Goal: Transaction & Acquisition: Purchase product/service

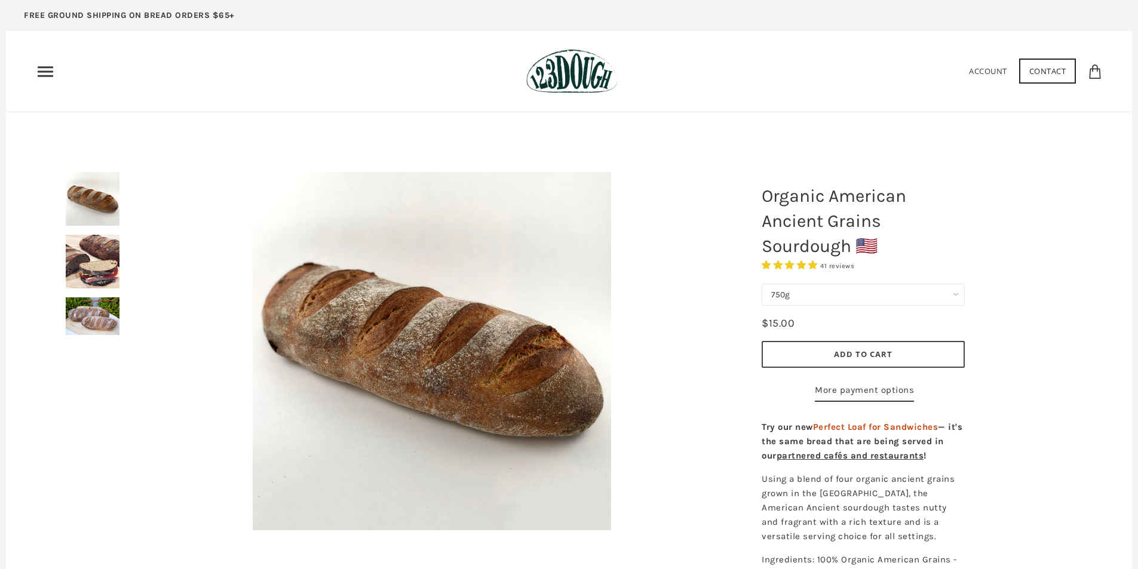
click at [40, 75] on icon "Primary" at bounding box center [45, 71] width 19 height 19
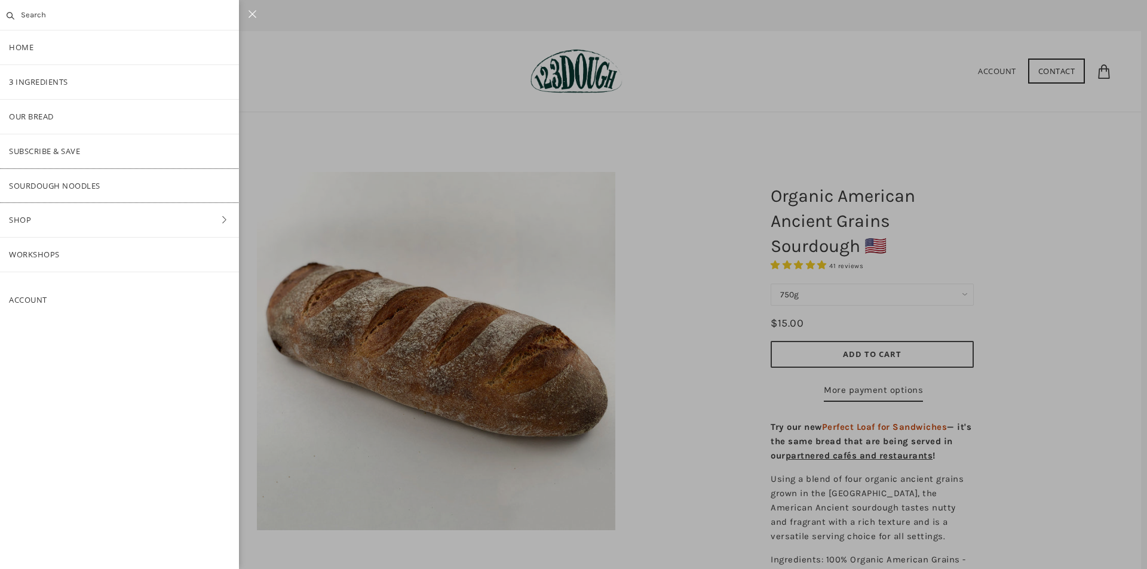
click at [53, 177] on link "SOURDOUGH NOODLES" at bounding box center [119, 186] width 239 height 34
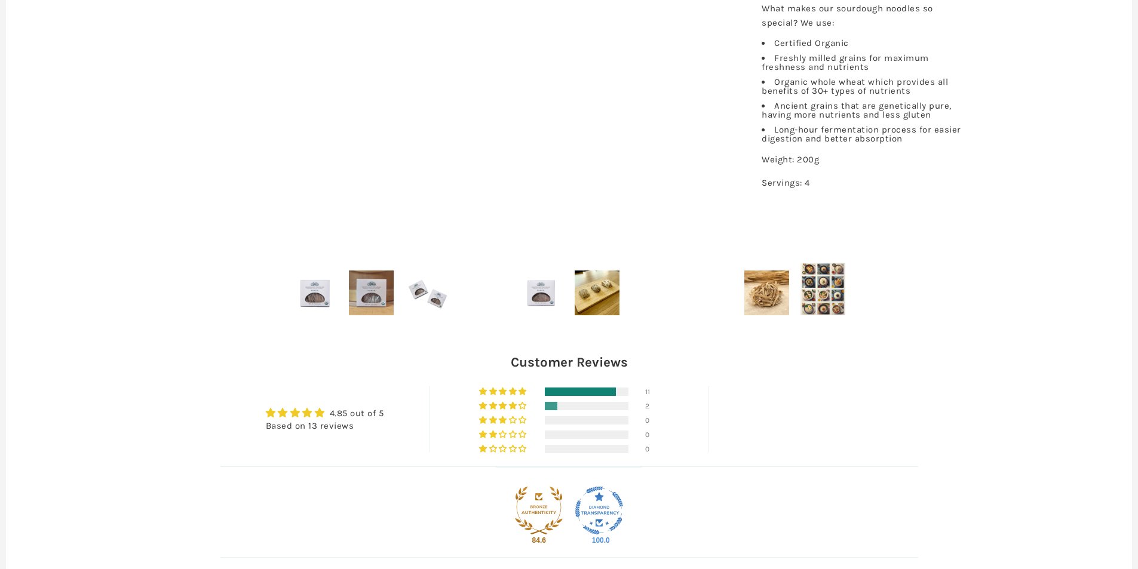
scroll to position [697, 0]
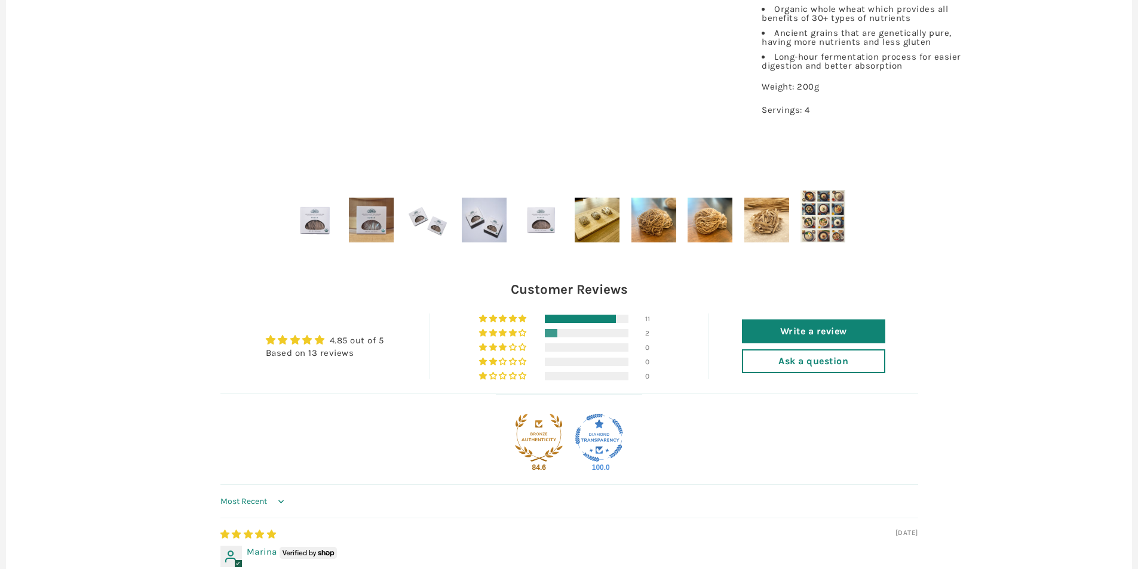
click at [679, 229] on div at bounding box center [654, 220] width 54 height 54
click at [668, 231] on img at bounding box center [653, 220] width 45 height 45
click at [658, 219] on img at bounding box center [653, 220] width 45 height 45
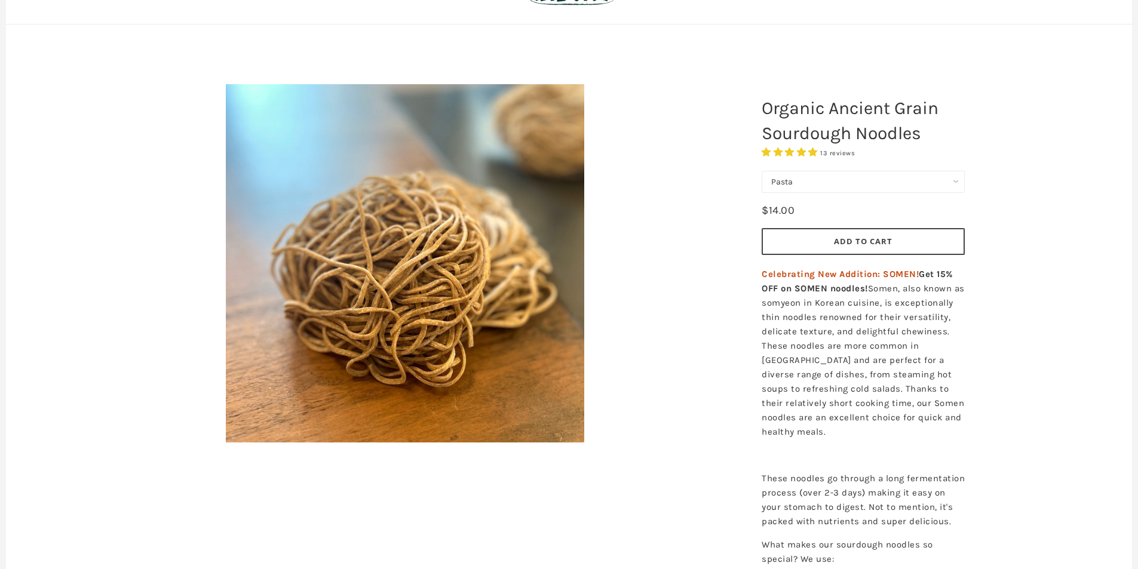
scroll to position [0, 0]
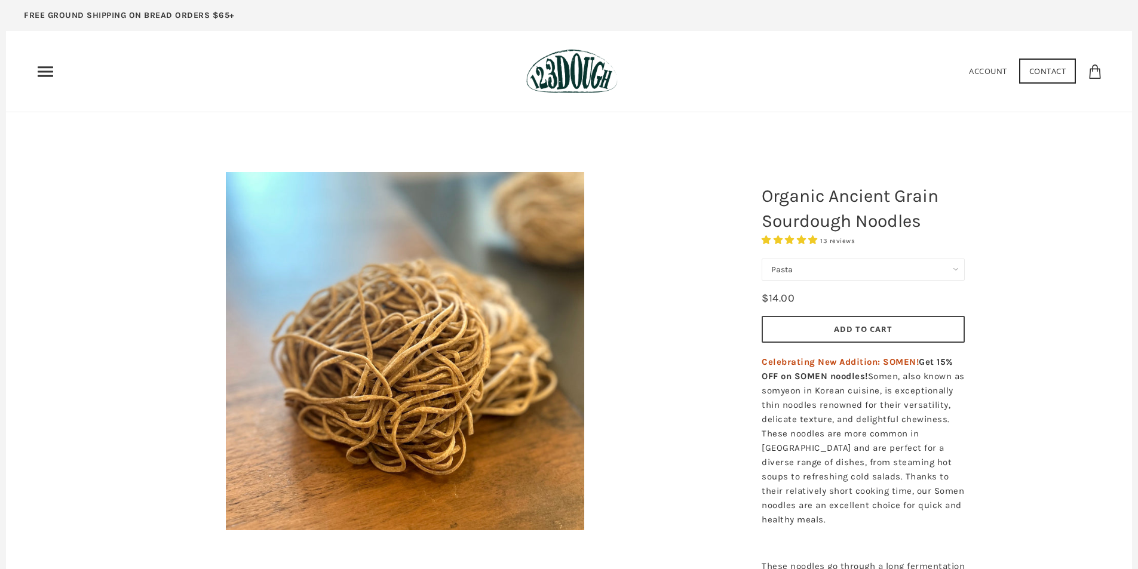
click at [803, 287] on div "$14.00" at bounding box center [863, 298] width 203 height 26
click at [800, 275] on select "Pasta Ramen Somen" at bounding box center [863, 270] width 203 height 22
click at [762, 259] on select "Pasta Ramen Somen" at bounding box center [863, 270] width 203 height 22
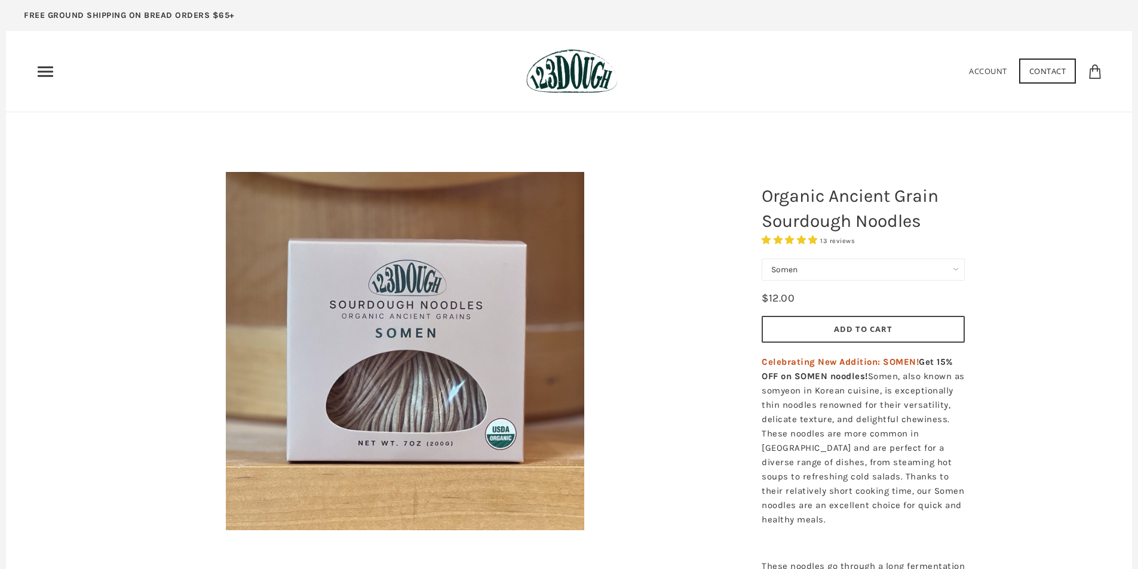
click at [776, 270] on select "Pasta Ramen Somen" at bounding box center [863, 270] width 203 height 22
click at [762, 259] on select "Pasta Ramen Somen" at bounding box center [863, 270] width 203 height 22
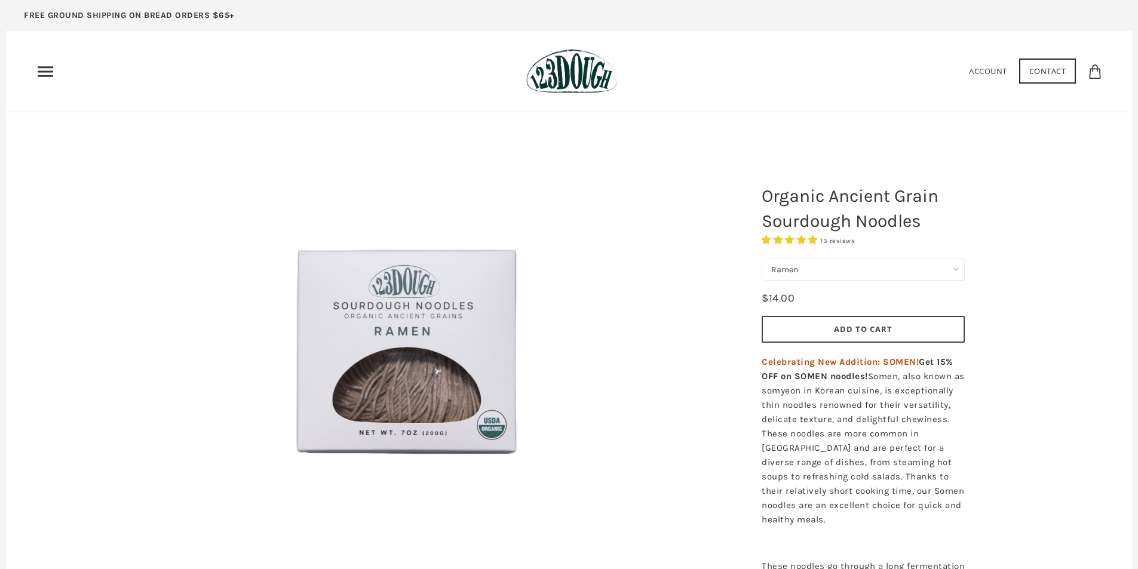
click at [790, 272] on select "Pasta Ramen Somen" at bounding box center [863, 270] width 203 height 22
click at [762, 259] on select "Pasta Ramen Somen" at bounding box center [863, 270] width 203 height 22
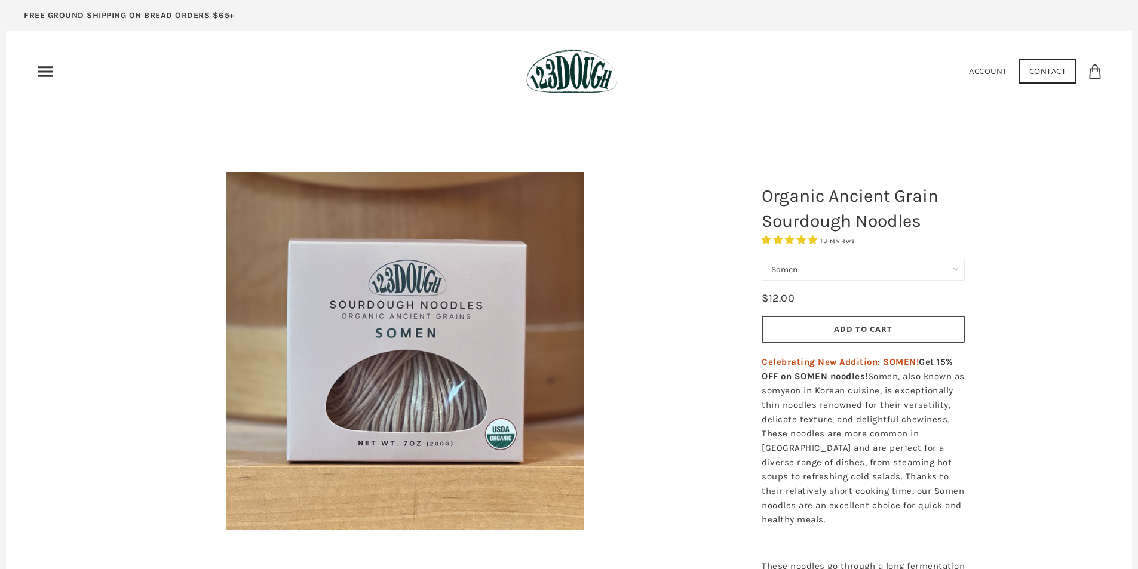
click at [925, 280] on select "Pasta Ramen Somen" at bounding box center [863, 270] width 203 height 22
select select "Pasta"
click at [762, 259] on select "Pasta Ramen Somen" at bounding box center [863, 270] width 203 height 22
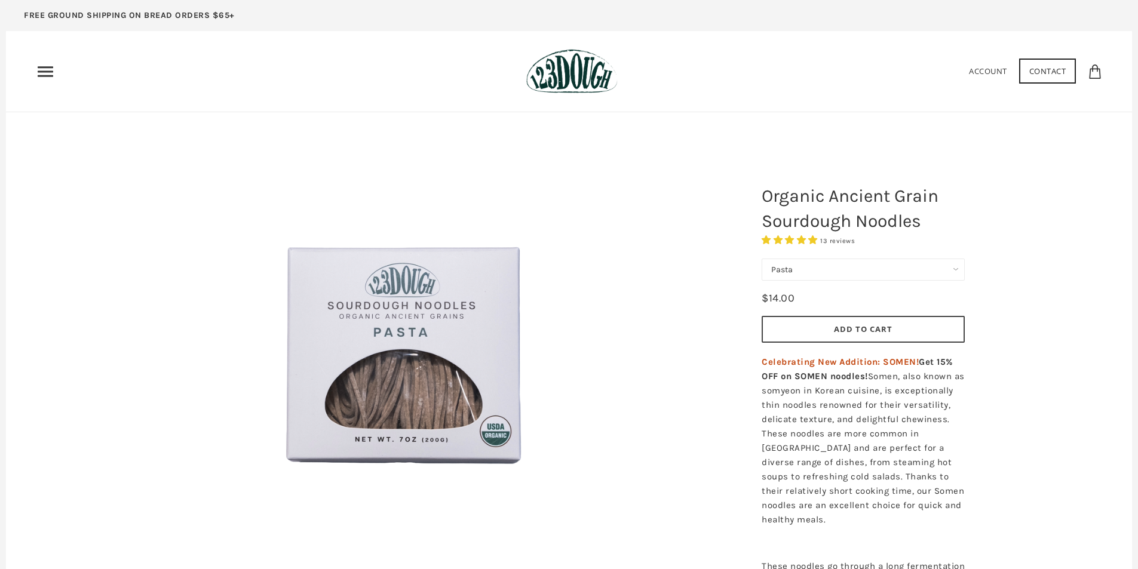
click at [54, 80] on icon "Primary" at bounding box center [45, 71] width 19 height 19
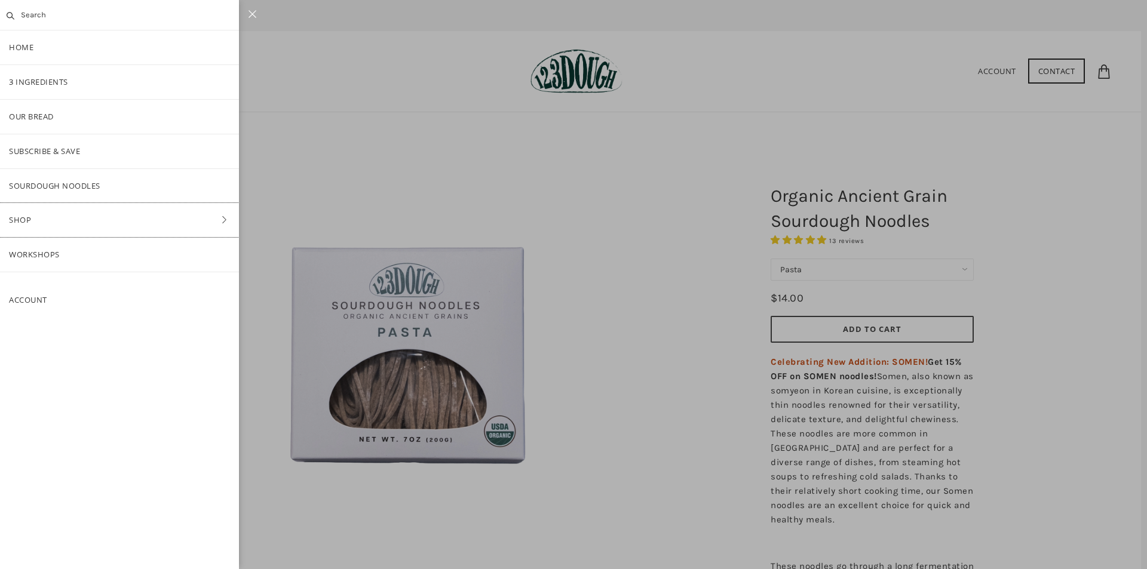
click at [72, 223] on link "Shop" at bounding box center [119, 220] width 239 height 34
click at [19, 47] on icon at bounding box center [14, 47] width 17 height 10
